Goal: Transaction & Acquisition: Purchase product/service

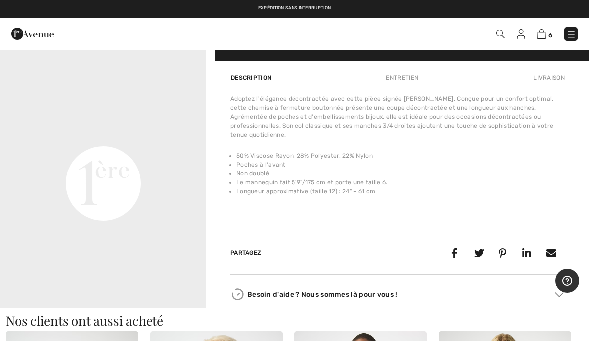
scroll to position [659, 0]
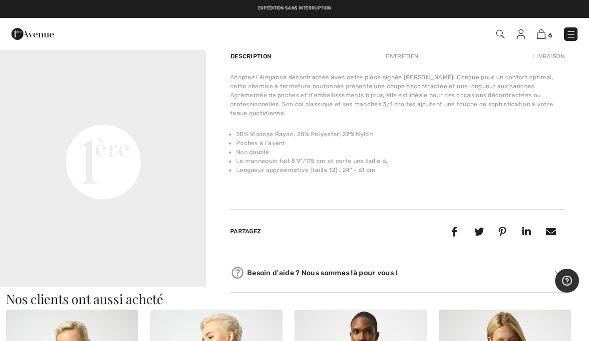
click at [406, 179] on div "Adoptez l'élégance décontractée avec cette pièce signée [PERSON_NAME]. Conçue p…" at bounding box center [397, 130] width 335 height 114
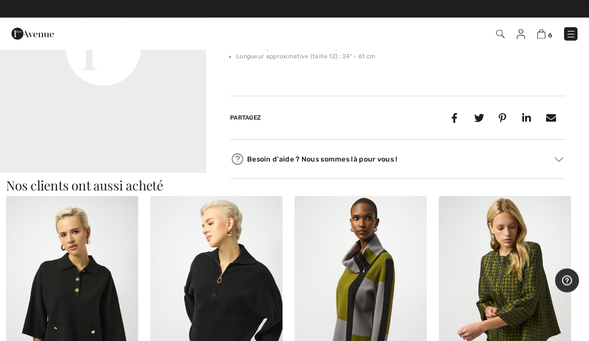
scroll to position [773, 0]
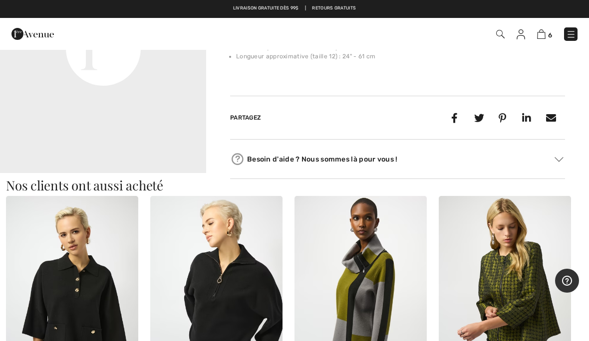
click at [238, 308] on img at bounding box center [216, 295] width 132 height 199
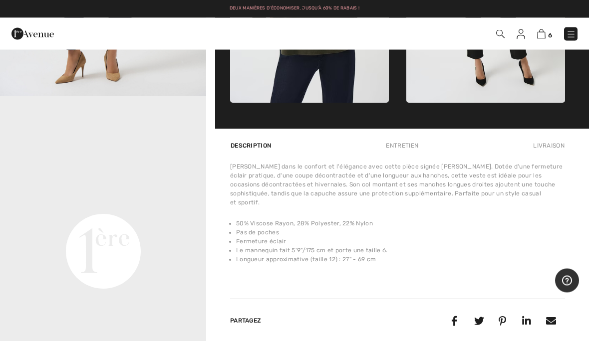
scroll to position [463, 0]
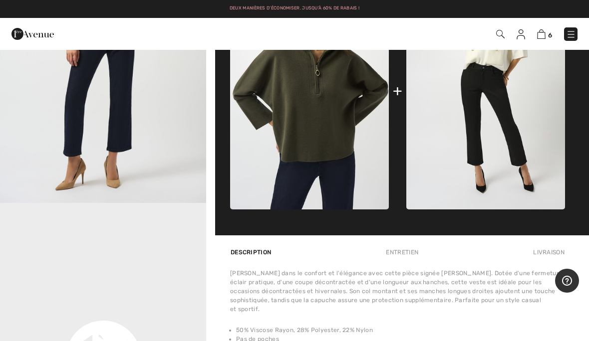
click at [544, 33] on img at bounding box center [541, 33] width 8 height 9
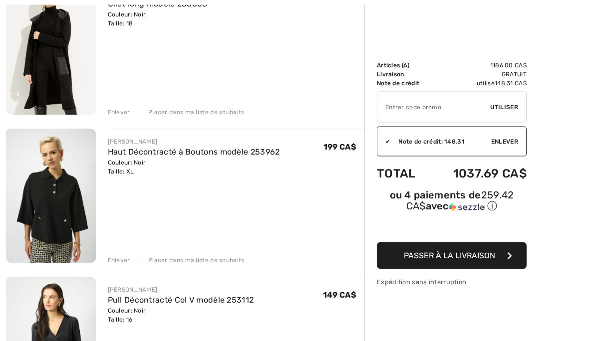
scroll to position [150, 0]
click at [182, 263] on div "Placer dans ma liste de souhaits" at bounding box center [192, 260] width 105 height 9
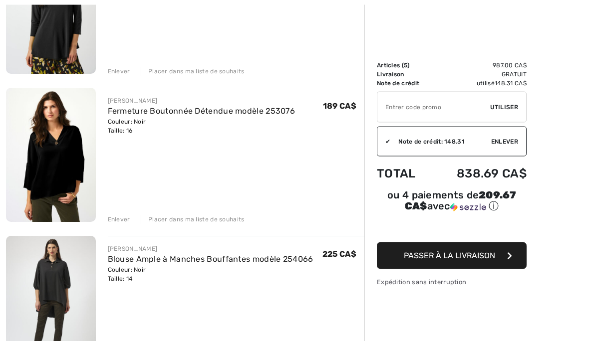
scroll to position [340, 0]
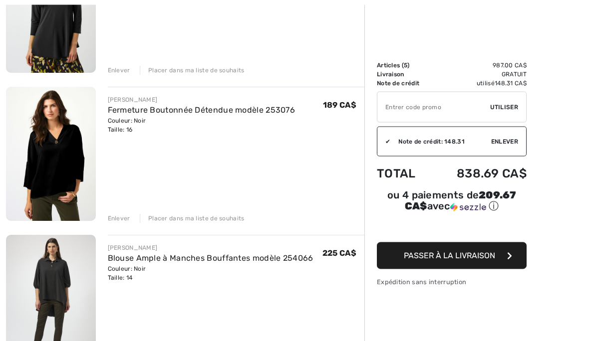
click at [190, 114] on link "Fermeture Boutonnée Détendue modèle 253076" at bounding box center [202, 110] width 188 height 9
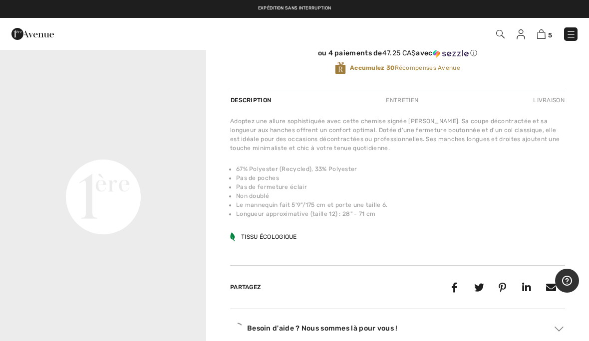
scroll to position [323, 0]
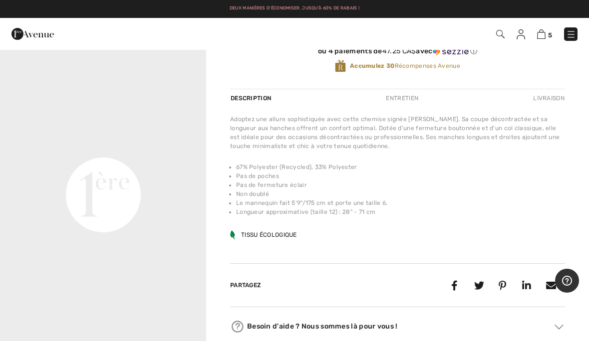
click at [543, 35] on img at bounding box center [541, 33] width 8 height 9
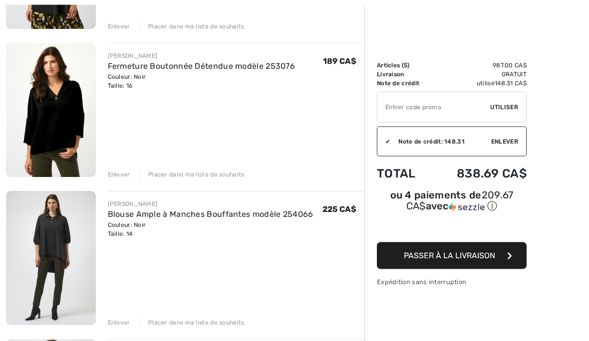
scroll to position [384, 0]
click at [236, 218] on link "Blouse Ample à Manches Bouffantes modèle 254066" at bounding box center [211, 214] width 206 height 9
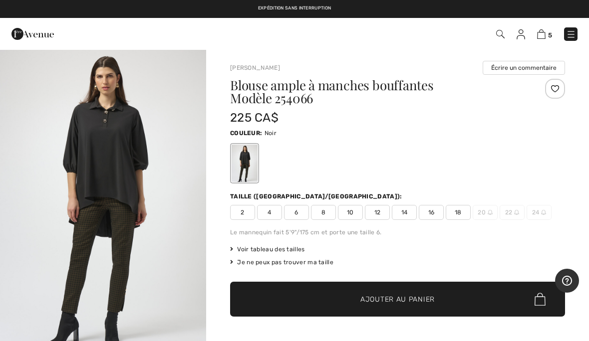
click at [130, 197] on img "1 / 5" at bounding box center [103, 203] width 206 height 309
click at [542, 35] on img at bounding box center [541, 33] width 8 height 9
click at [543, 33] on img at bounding box center [541, 33] width 8 height 9
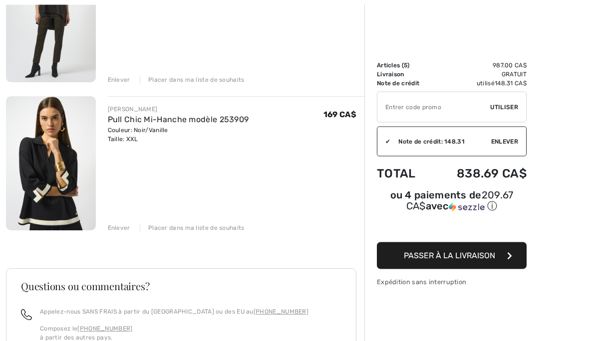
scroll to position [627, 0]
click at [214, 123] on link "Pull Chic Mi-Hanche modèle 253909" at bounding box center [178, 119] width 141 height 9
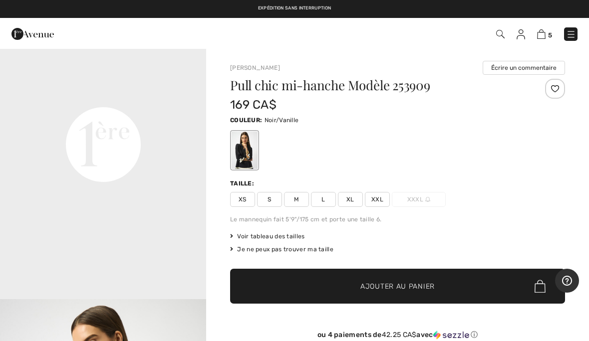
scroll to position [677, 0]
click at [541, 37] on img at bounding box center [541, 33] width 8 height 9
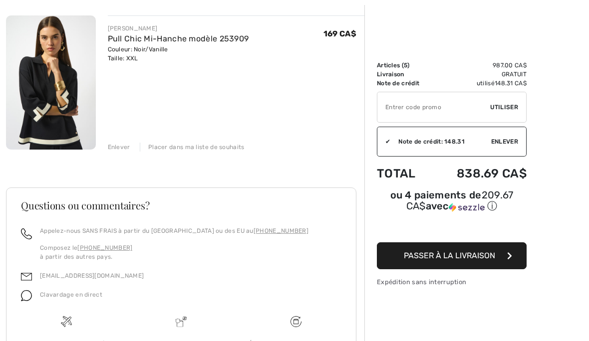
scroll to position [707, 0]
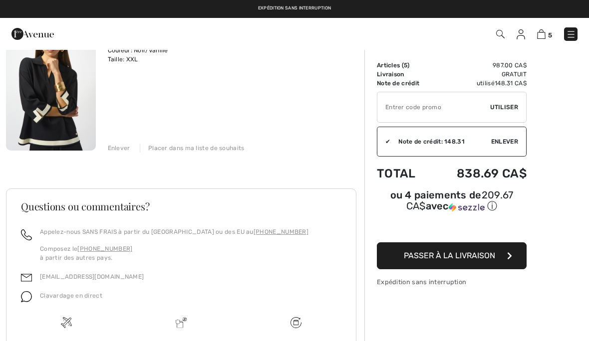
click at [207, 152] on div "Placer dans ma liste de souhaits" at bounding box center [192, 148] width 105 height 9
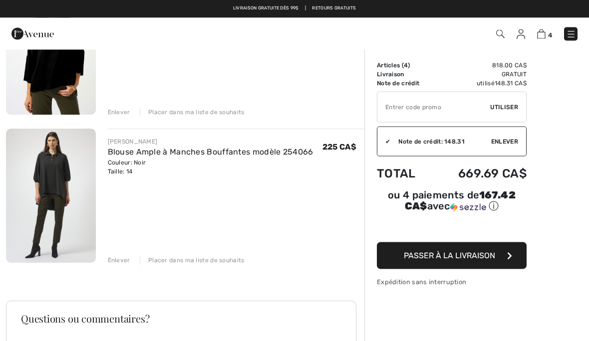
scroll to position [446, 0]
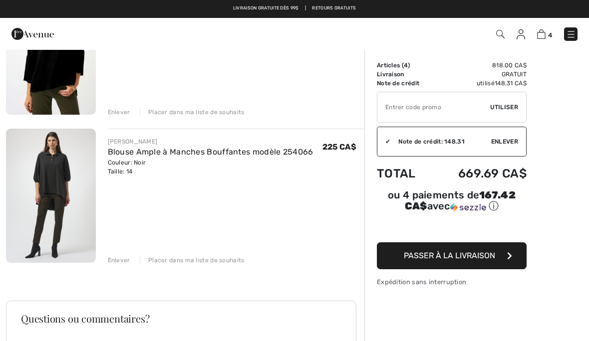
click at [252, 153] on link "Blouse Ample à Manches Bouffantes modèle 254066" at bounding box center [211, 151] width 206 height 9
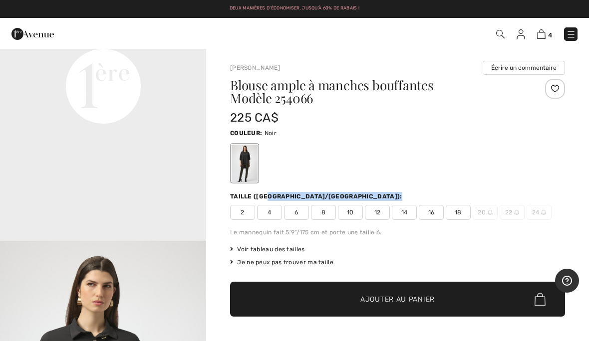
scroll to position [736, 0]
click at [544, 33] on img at bounding box center [541, 33] width 8 height 9
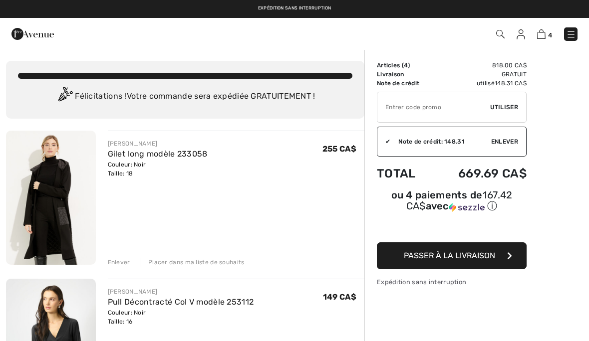
click at [57, 204] on img at bounding box center [51, 198] width 90 height 134
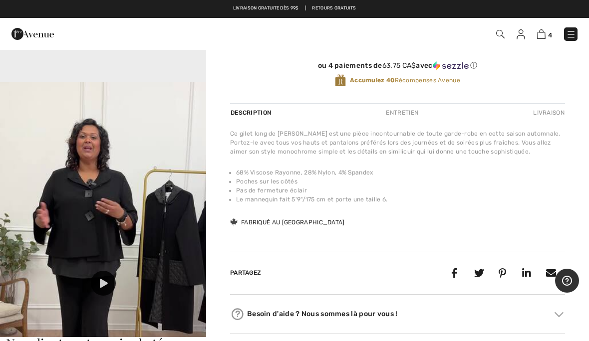
scroll to position [268, 0]
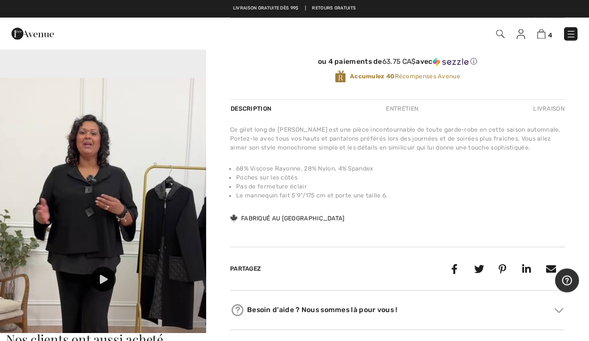
click at [107, 272] on div at bounding box center [103, 279] width 25 height 25
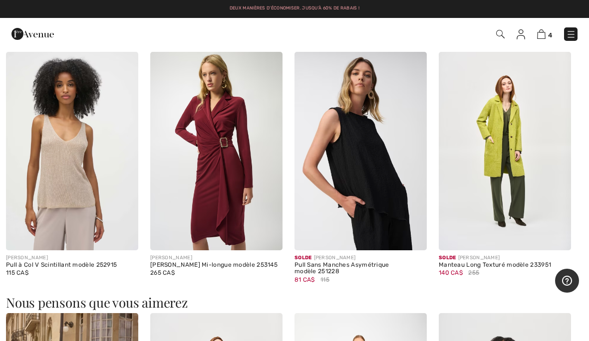
scroll to position [581, 0]
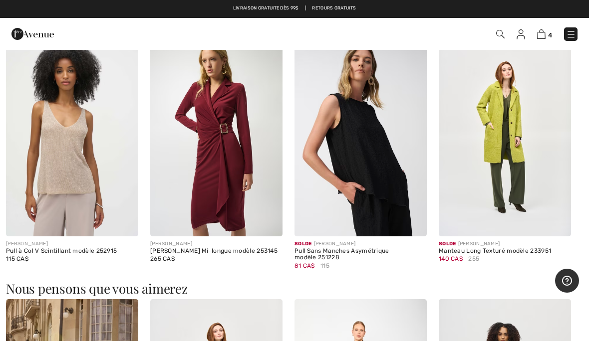
click at [333, 253] on div "Pull Sans Manches Asymétrique modèle 251228" at bounding box center [360, 255] width 132 height 14
click at [376, 187] on img at bounding box center [360, 137] width 132 height 199
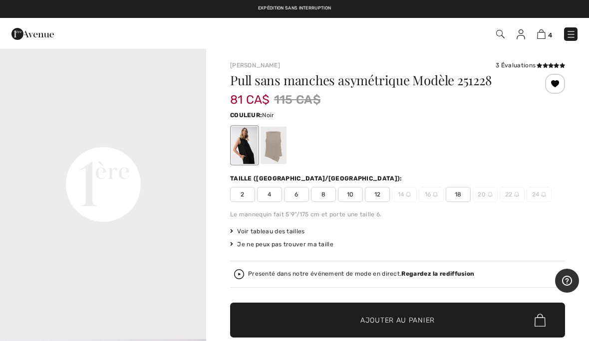
scroll to position [690, 0]
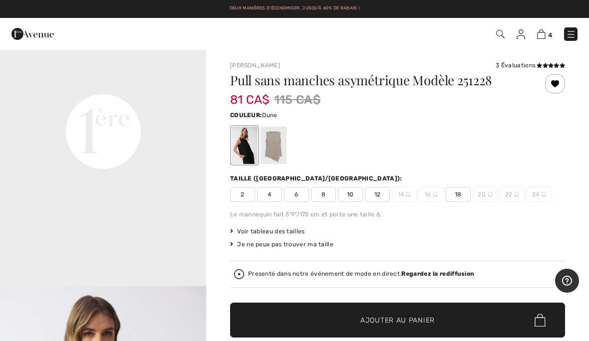
click at [275, 139] on div at bounding box center [273, 145] width 26 height 37
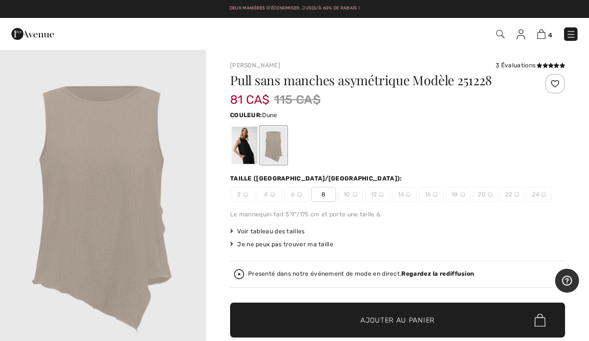
scroll to position [0, 0]
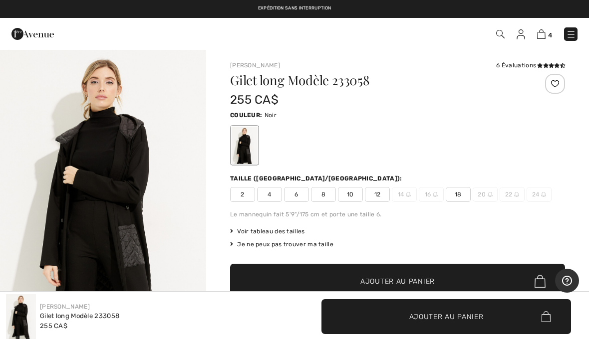
click at [543, 35] on img at bounding box center [541, 33] width 8 height 9
